Goal: Task Accomplishment & Management: Manage account settings

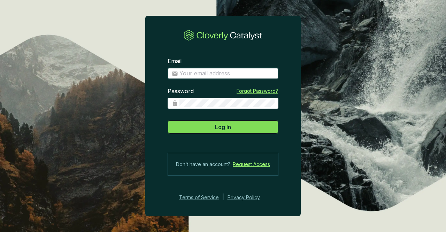
type input "[EMAIL_ADDRESS][DOMAIN_NAME]"
click at [227, 126] on span "Log In" at bounding box center [223, 127] width 16 height 8
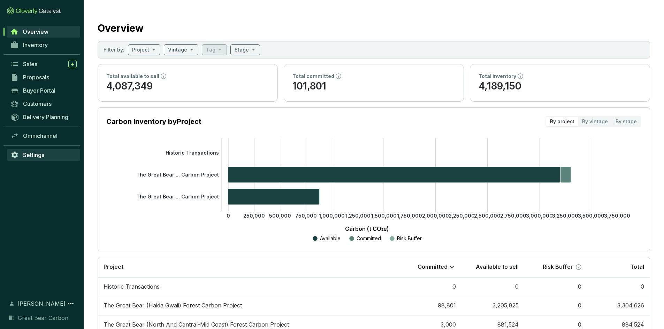
click at [40, 152] on span "Settings" at bounding box center [33, 155] width 21 height 7
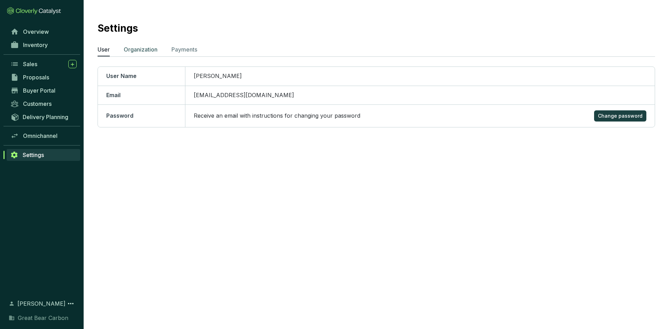
click at [143, 51] on p "Organization" at bounding box center [141, 49] width 34 height 8
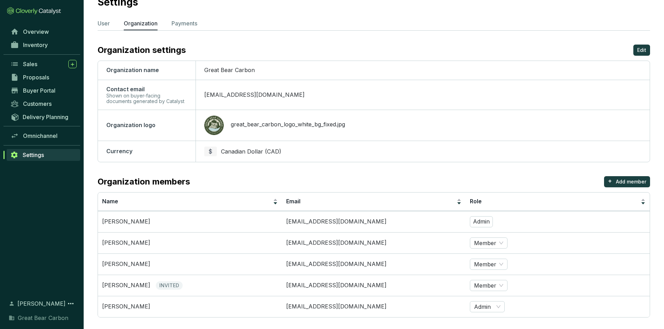
scroll to position [33, 0]
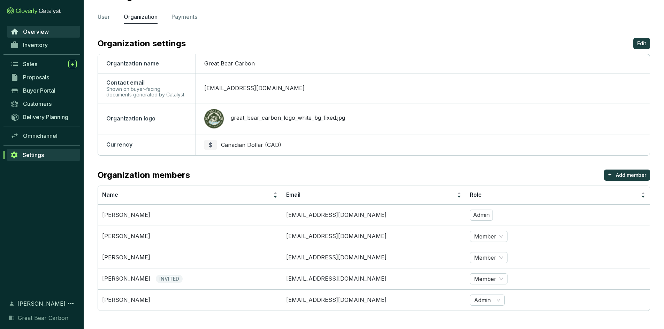
click at [38, 32] on span "Overview" at bounding box center [36, 31] width 26 height 7
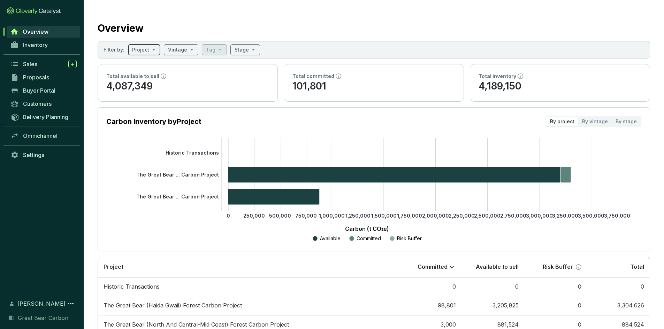
click at [148, 51] on span at bounding box center [144, 50] width 24 height 10
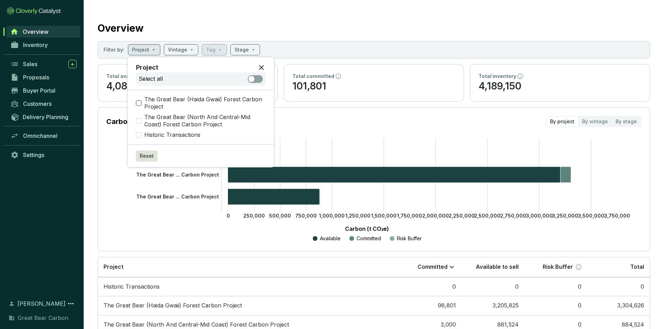
click at [140, 102] on input "The Great Bear (Haida Gwaii) Forest Carbon Project" at bounding box center [139, 103] width 6 height 6
checkbox input "true"
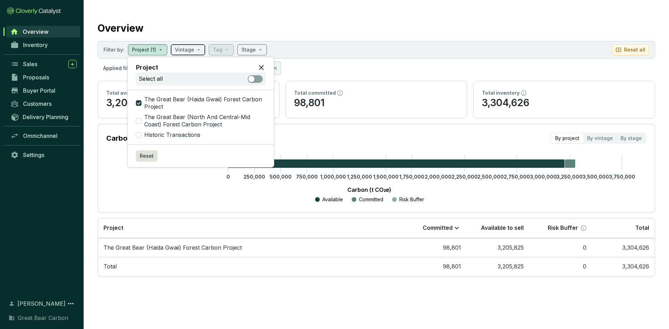
click at [191, 49] on input "search" at bounding box center [184, 50] width 19 height 10
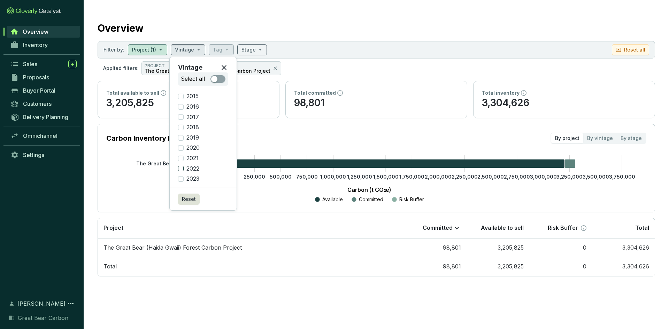
scroll to position [34, 0]
click at [180, 166] on input "2022" at bounding box center [181, 168] width 6 height 6
checkbox input "true"
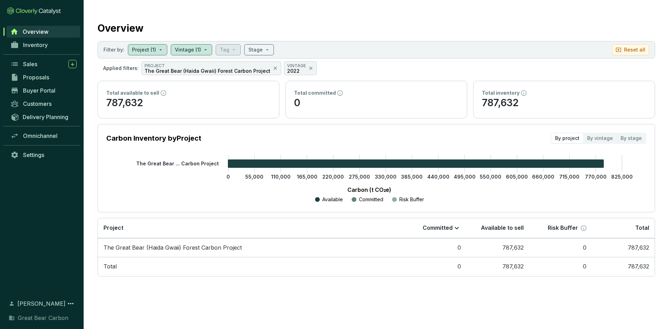
click at [39, 32] on span "Overview" at bounding box center [36, 31] width 26 height 7
click at [42, 43] on span "Inventory" at bounding box center [35, 44] width 25 height 7
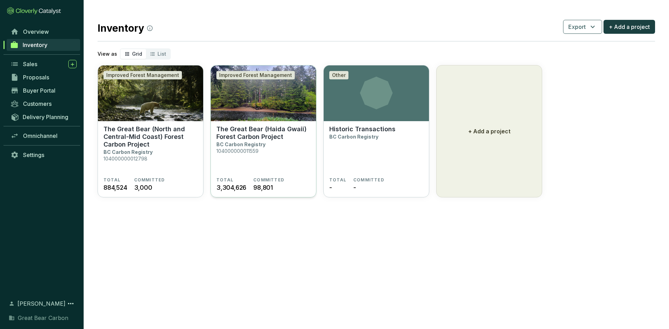
click at [262, 142] on p "BC Carbon Registry" at bounding box center [240, 144] width 49 height 6
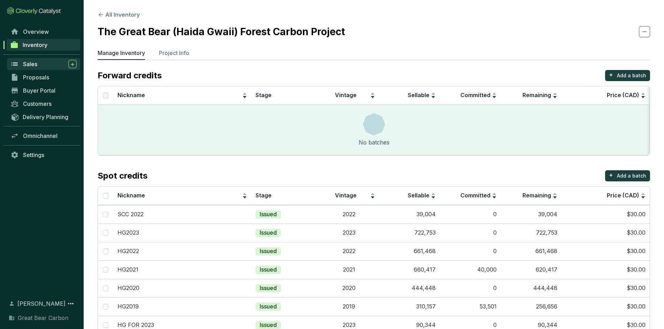
click at [29, 64] on span "Sales" at bounding box center [30, 64] width 14 height 7
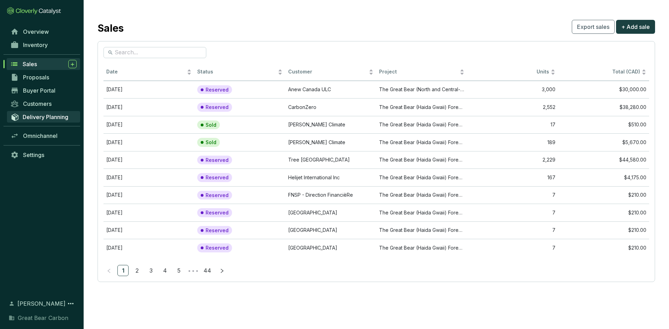
click at [48, 119] on span "Delivery Planning" at bounding box center [46, 117] width 46 height 7
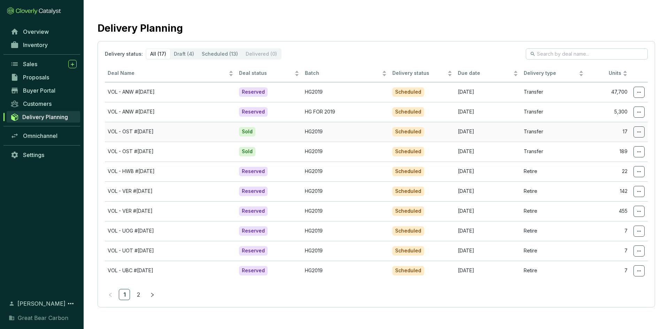
click at [125, 133] on td "VOL - OST #[DATE]" at bounding box center [170, 132] width 131 height 20
click at [449, 73] on div "Delivery status" at bounding box center [422, 73] width 60 height 8
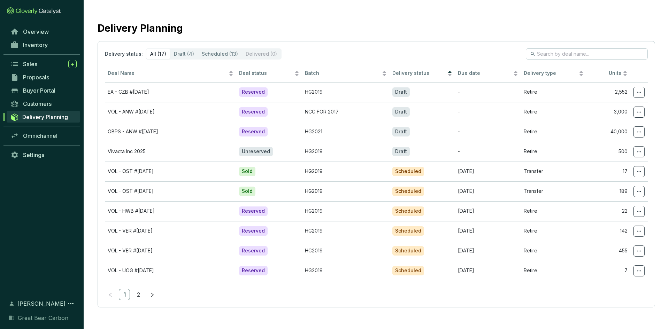
click at [55, 116] on span "Delivery Planning" at bounding box center [45, 117] width 46 height 7
click at [32, 117] on span "Delivery Planning" at bounding box center [45, 117] width 46 height 7
click at [258, 73] on span "Deal status" at bounding box center [266, 73] width 54 height 7
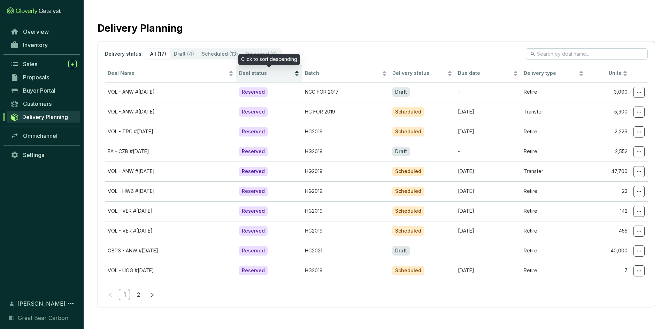
click at [258, 73] on span "Deal status" at bounding box center [266, 73] width 54 height 7
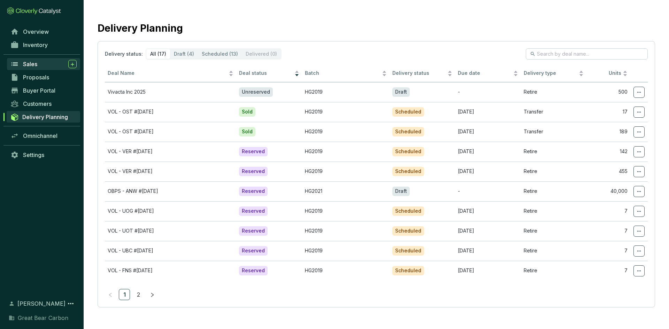
click at [33, 67] on span "Sales" at bounding box center [30, 64] width 14 height 7
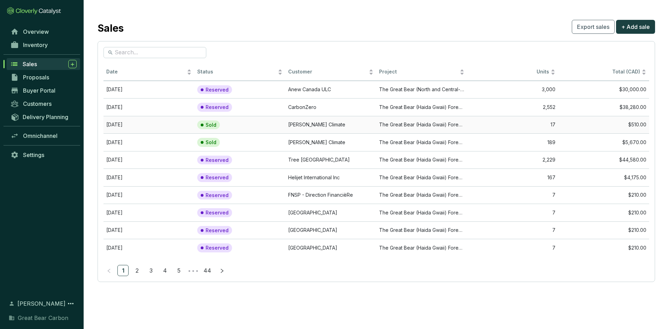
click at [134, 124] on td "[DATE]" at bounding box center [148, 125] width 91 height 18
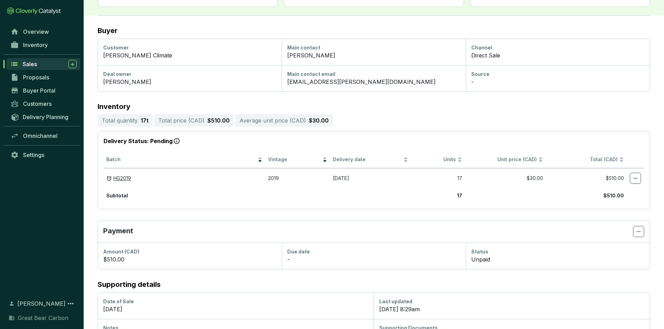
scroll to position [69, 0]
click at [635, 180] on icon at bounding box center [635, 178] width 6 height 8
click at [606, 199] on span "[PERSON_NAME] delivered" at bounding box center [601, 196] width 64 height 6
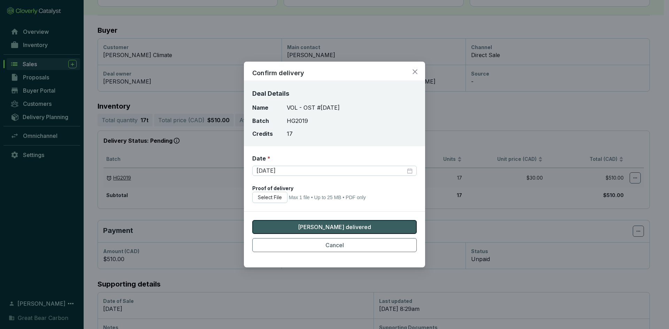
click at [328, 231] on span "[PERSON_NAME] delivered" at bounding box center [334, 227] width 73 height 8
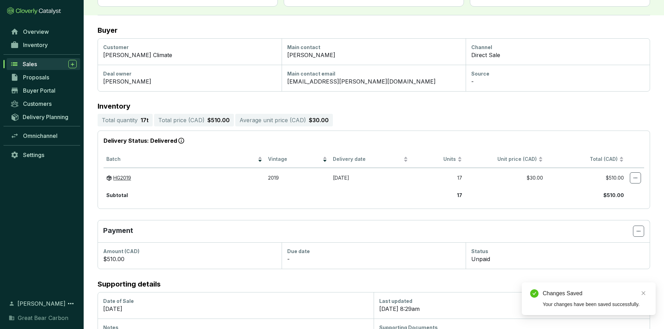
click at [36, 64] on span "Sales" at bounding box center [30, 64] width 14 height 7
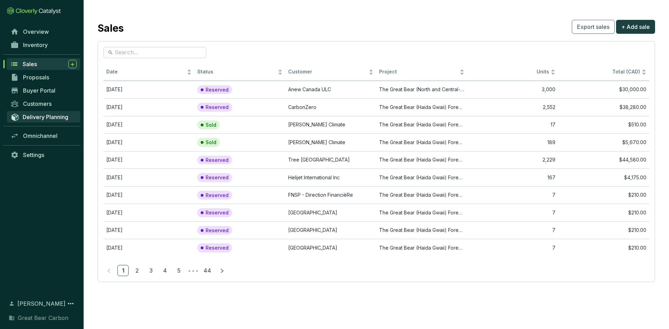
click at [46, 116] on span "Delivery Planning" at bounding box center [46, 117] width 46 height 7
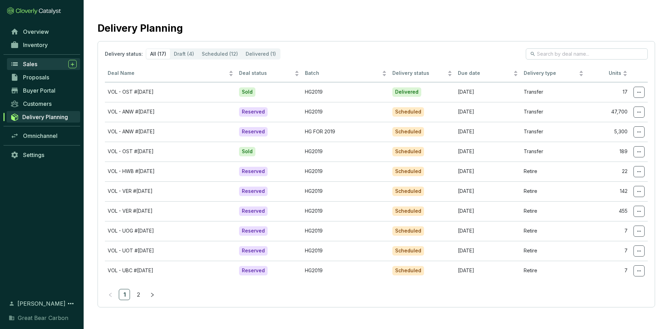
click at [36, 68] on div "Sales" at bounding box center [50, 64] width 54 height 8
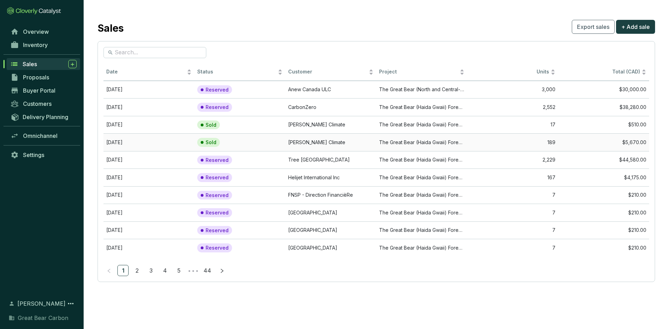
click at [139, 143] on td "[DATE]" at bounding box center [148, 142] width 91 height 18
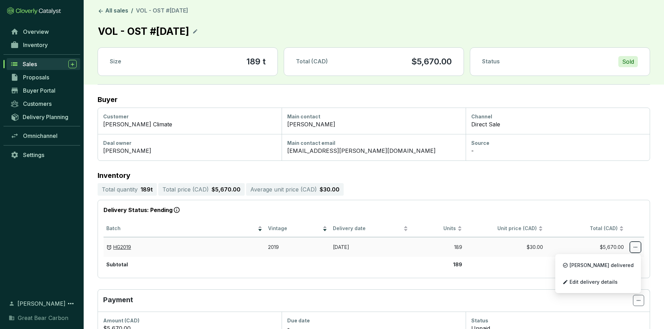
click at [636, 249] on icon at bounding box center [635, 247] width 6 height 8
click at [613, 267] on span "[PERSON_NAME] delivered" at bounding box center [601, 266] width 64 height 6
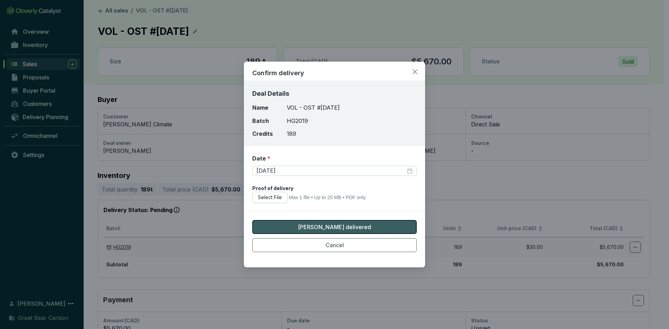
click at [353, 231] on span "[PERSON_NAME] delivered" at bounding box center [334, 227] width 73 height 8
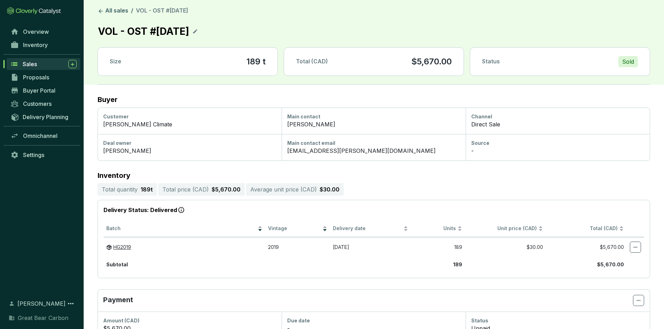
click at [31, 65] on span "Sales" at bounding box center [30, 64] width 14 height 7
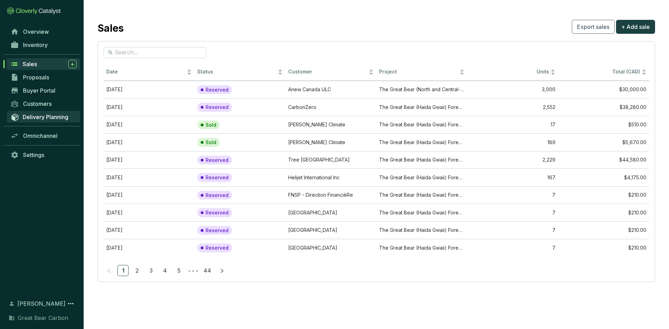
click at [48, 114] on span "Delivery Planning" at bounding box center [46, 117] width 46 height 7
